Goal: Information Seeking & Learning: Learn about a topic

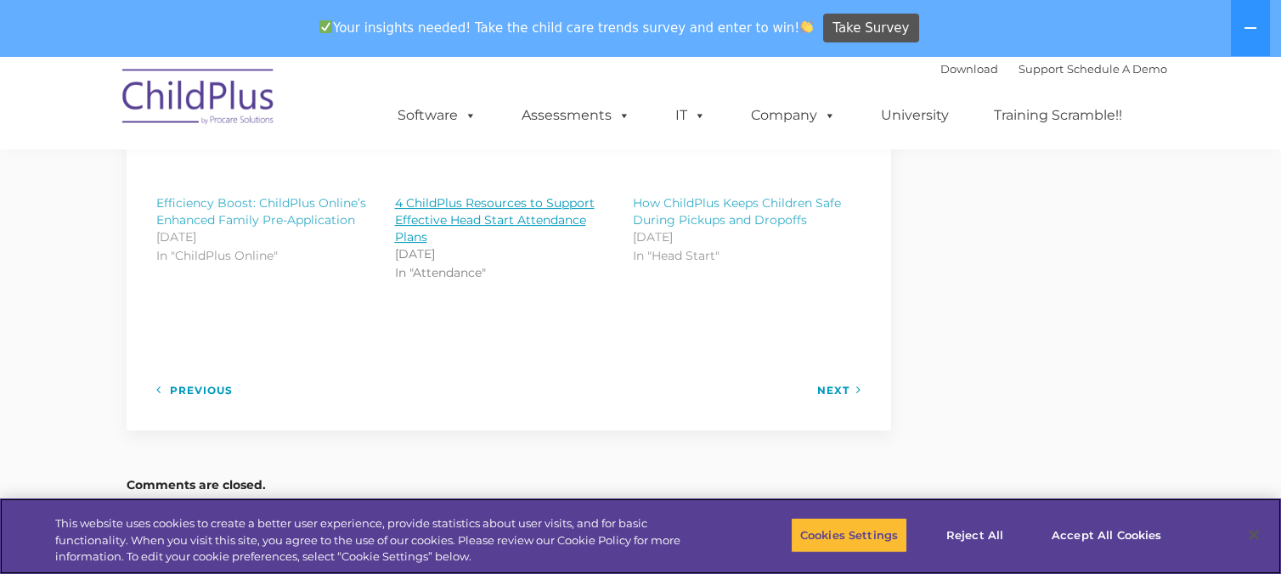
scroll to position [1947, 0]
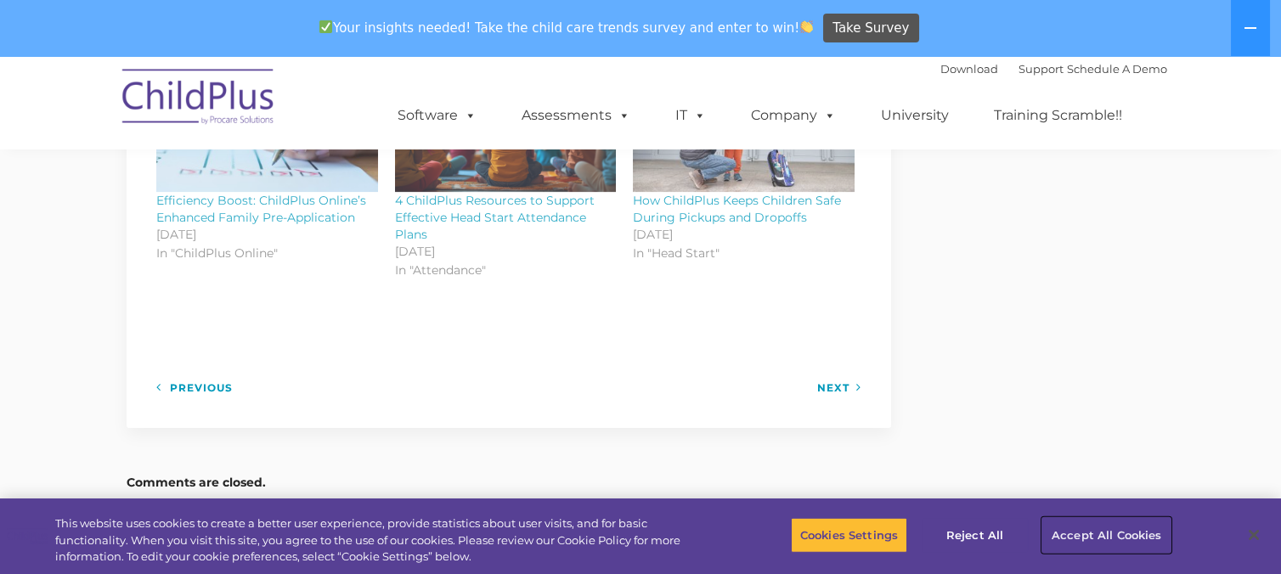
click at [1087, 515] on button "Accept All Cookies" at bounding box center [1106, 535] width 128 height 36
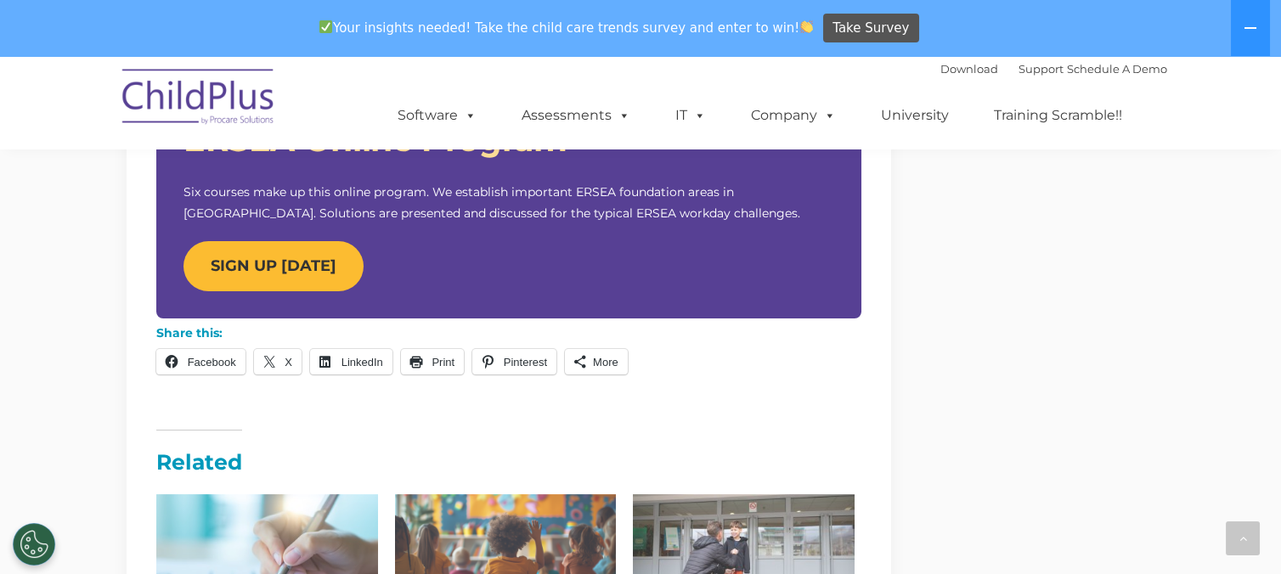
scroll to position [1477, 0]
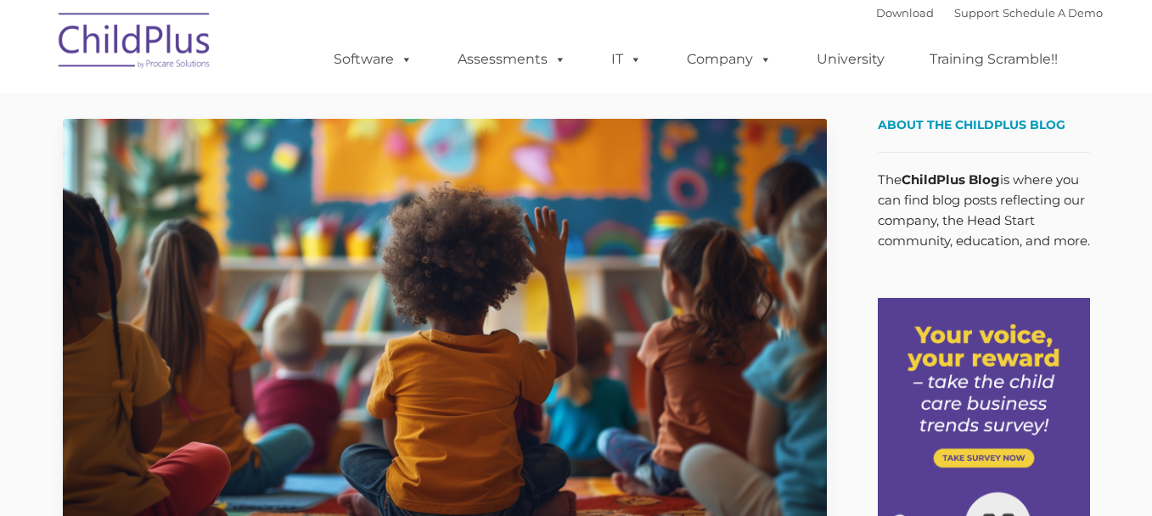
type input ""
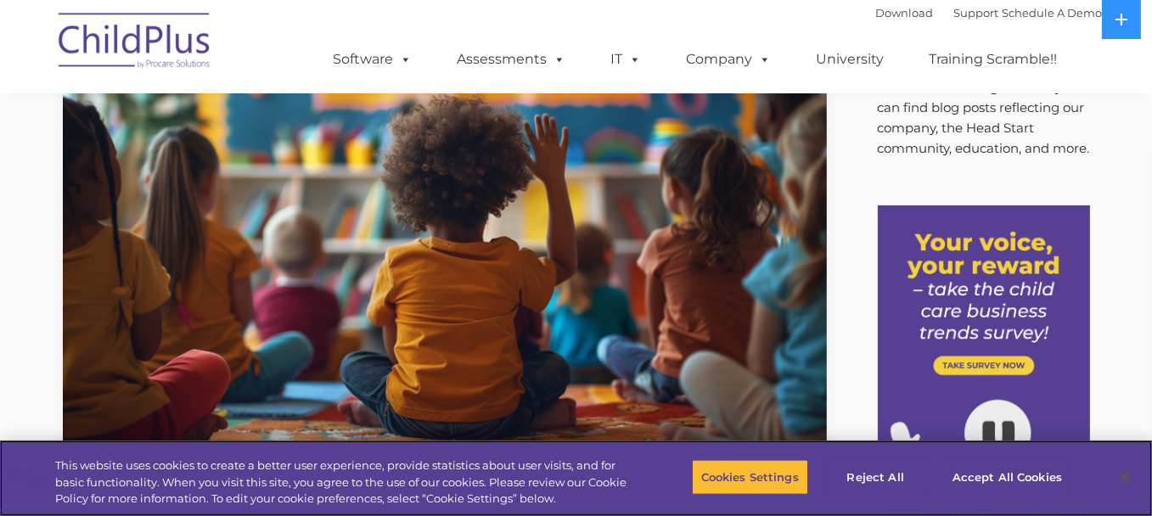
scroll to position [92, 0]
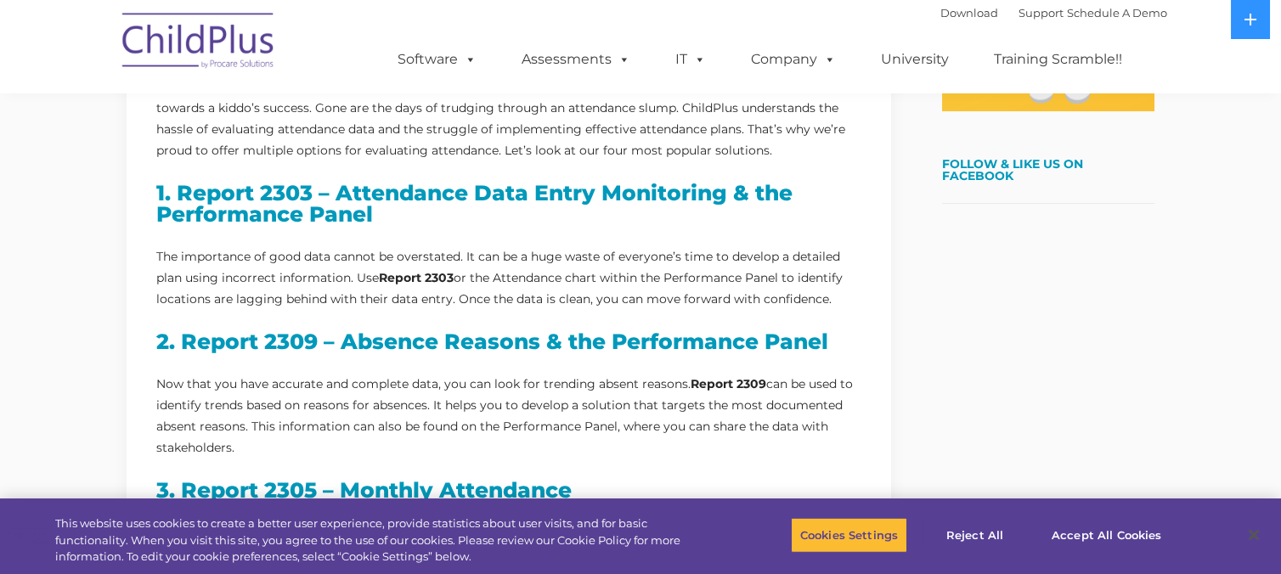
scroll to position [640, 0]
